Goal: Navigation & Orientation: Find specific page/section

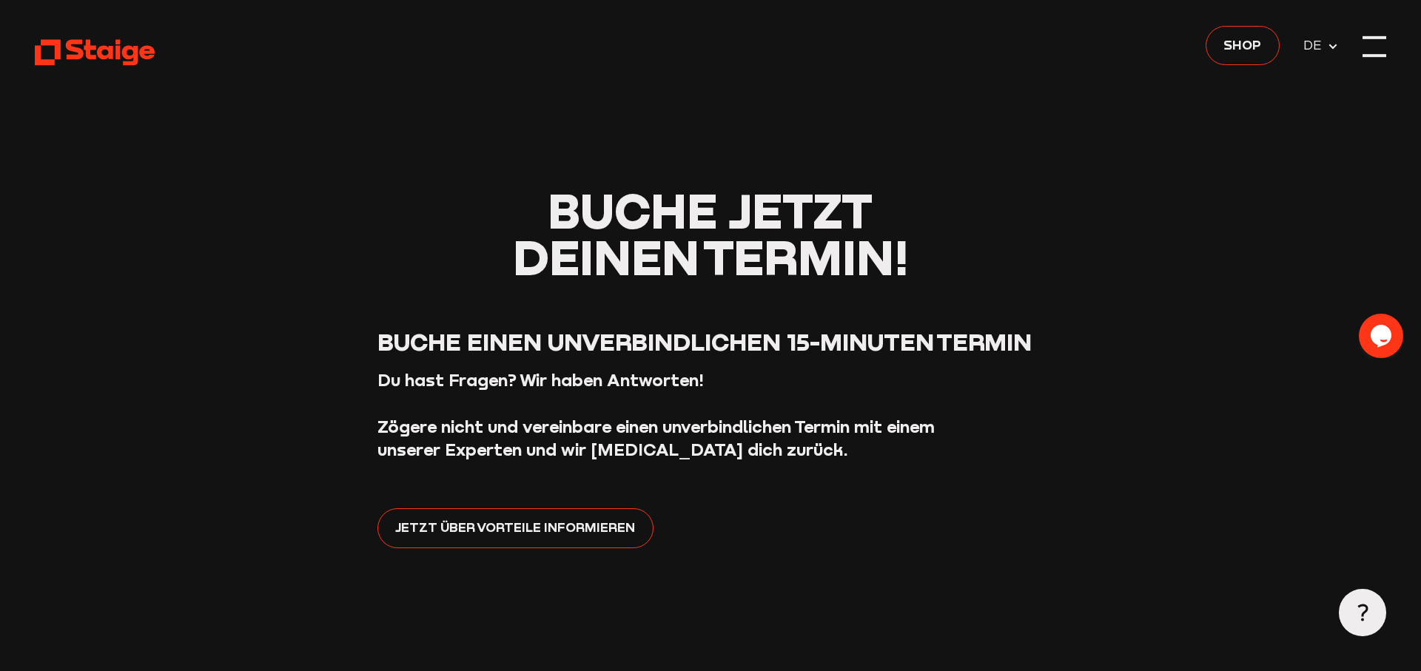
click at [1373, 45] on div at bounding box center [1374, 47] width 24 height 24
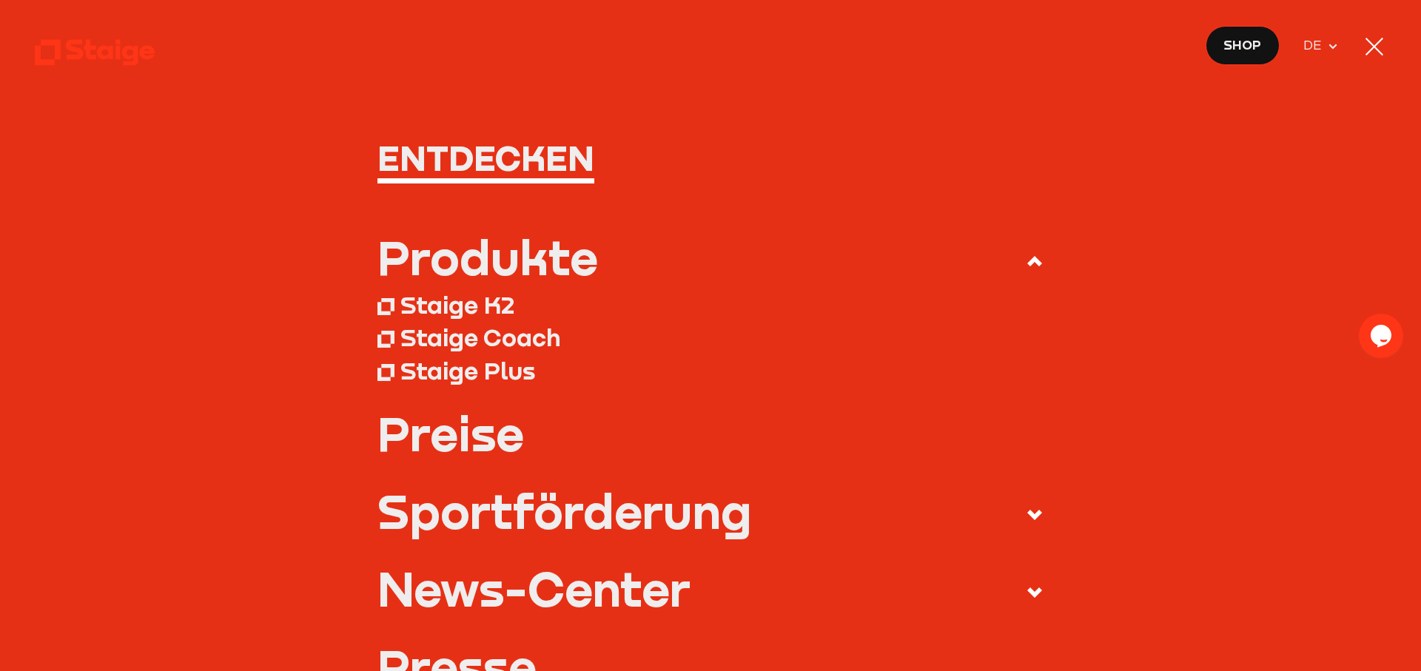
click at [482, 436] on link "Preise" at bounding box center [710, 433] width 667 height 47
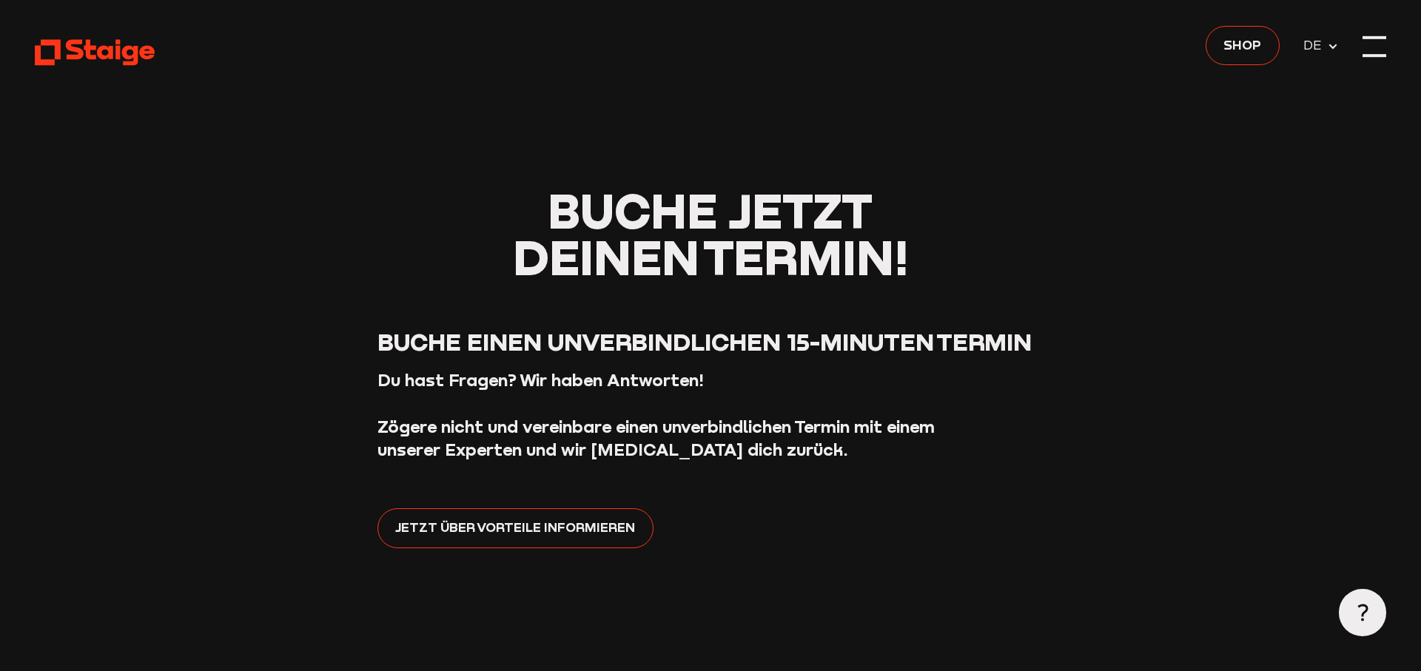
click at [1375, 47] on div at bounding box center [1374, 47] width 24 height 24
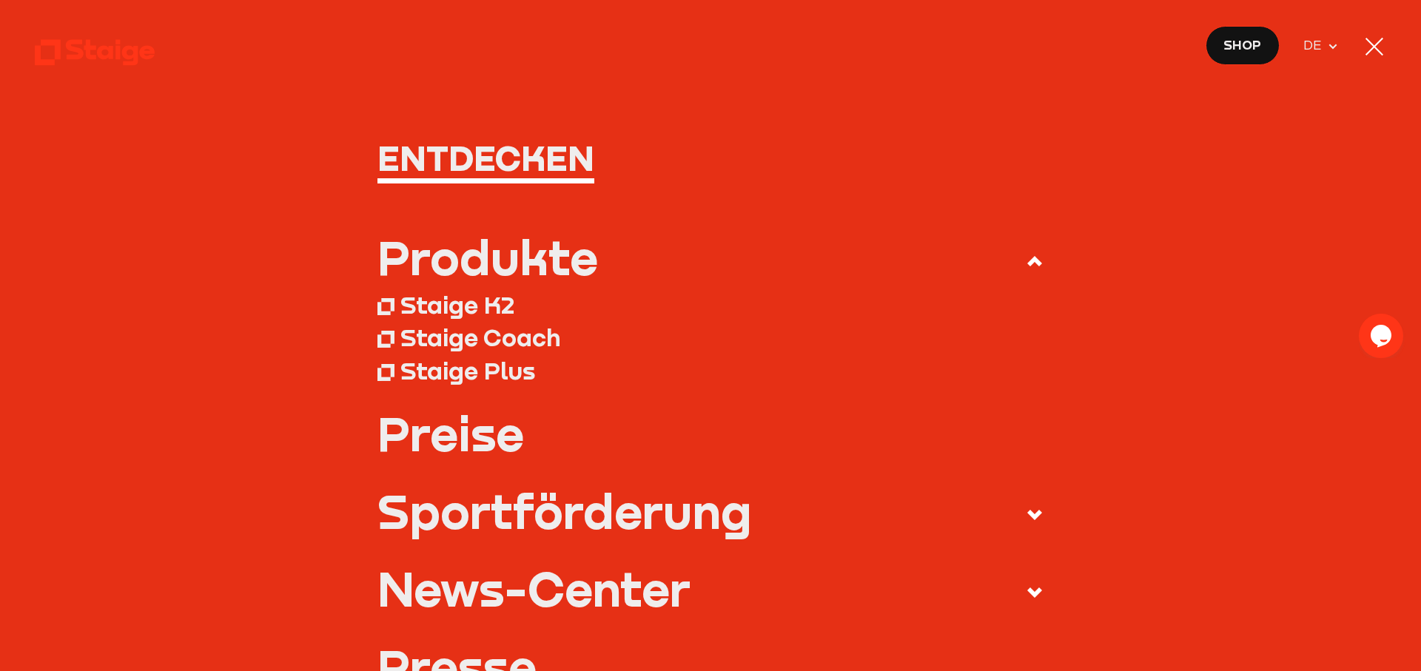
click at [482, 369] on div "Staige Plus" at bounding box center [467, 371] width 135 height 30
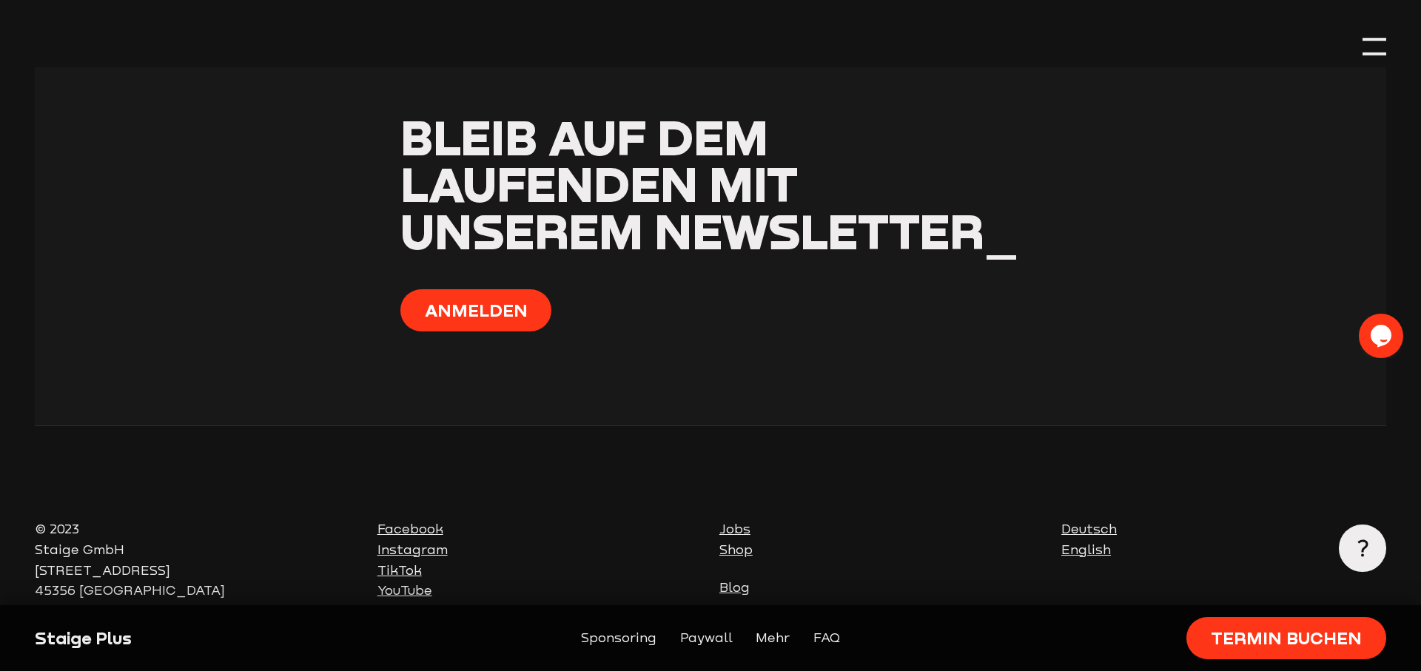
scroll to position [4951, 0]
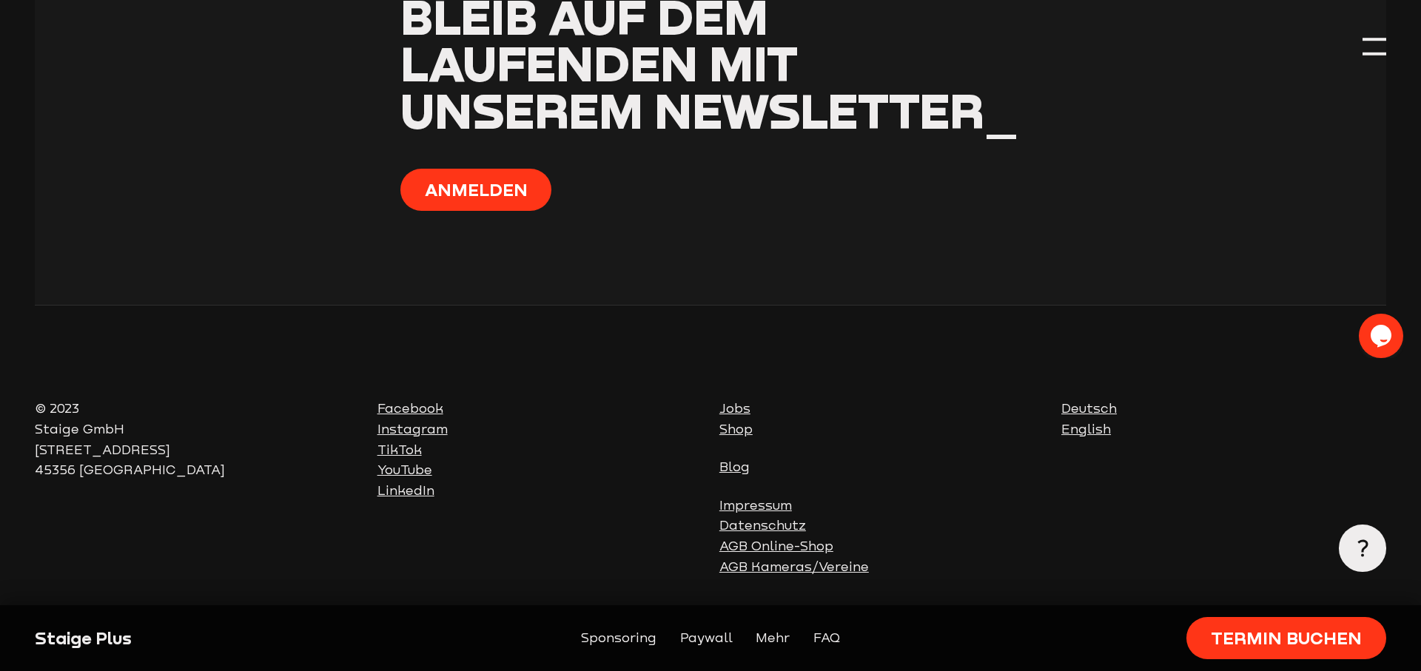
click at [727, 428] on link "Shop" at bounding box center [735, 429] width 33 height 15
